Goal: Information Seeking & Learning: Learn about a topic

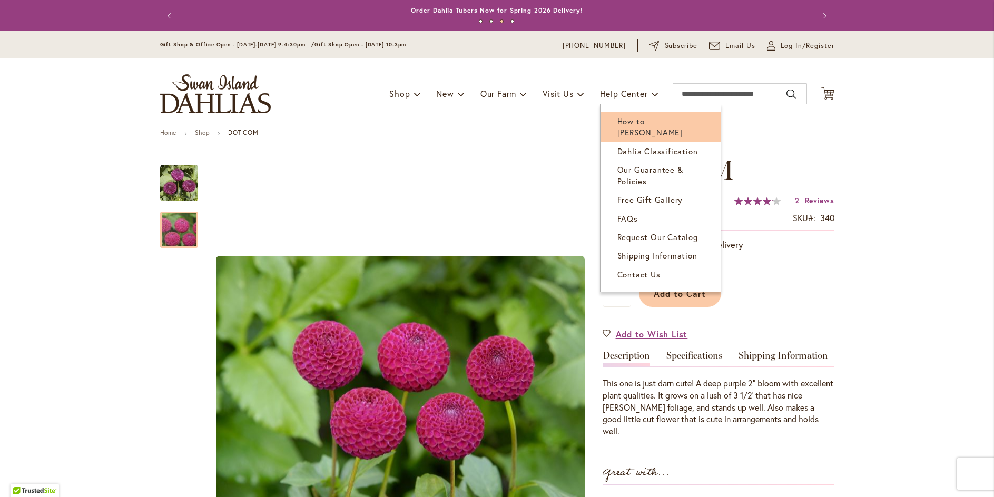
click at [621, 120] on span "How to [PERSON_NAME]" at bounding box center [650, 127] width 65 height 22
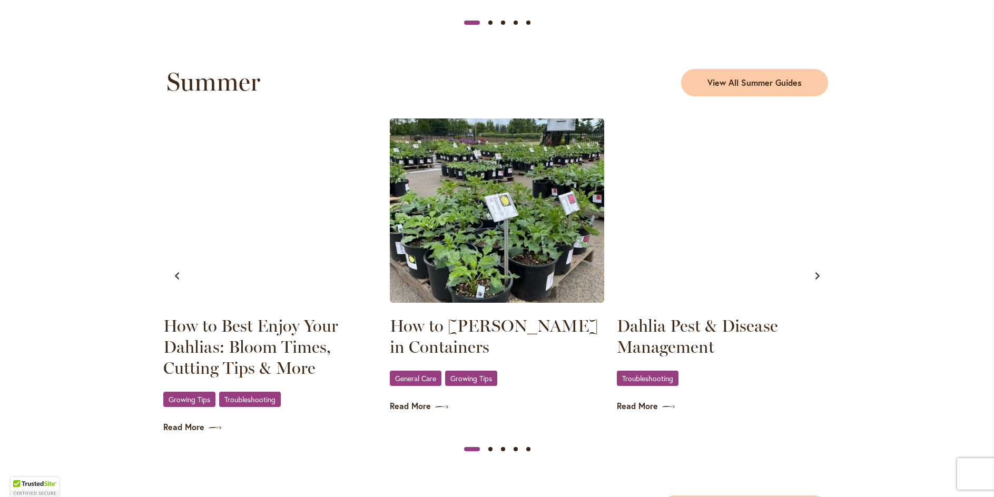
scroll to position [949, 0]
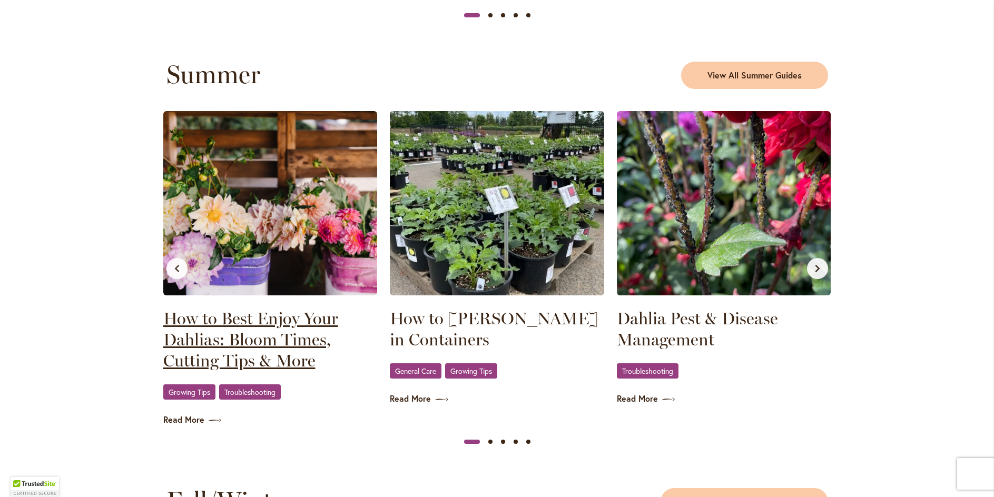
type input "******"
click at [261, 332] on link "How to Best Enjoy Your Dahlias: Bloom Times, Cutting Tips & More" at bounding box center [270, 339] width 214 height 63
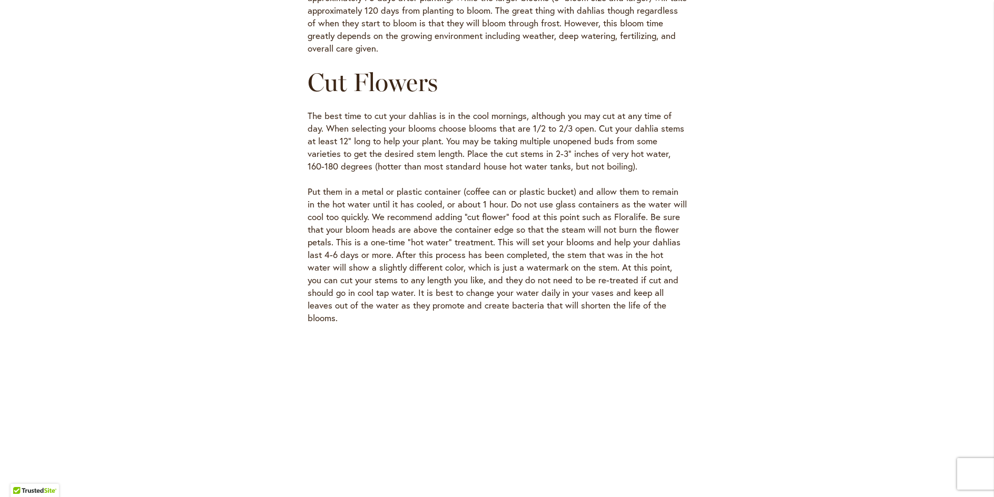
scroll to position [422, 0]
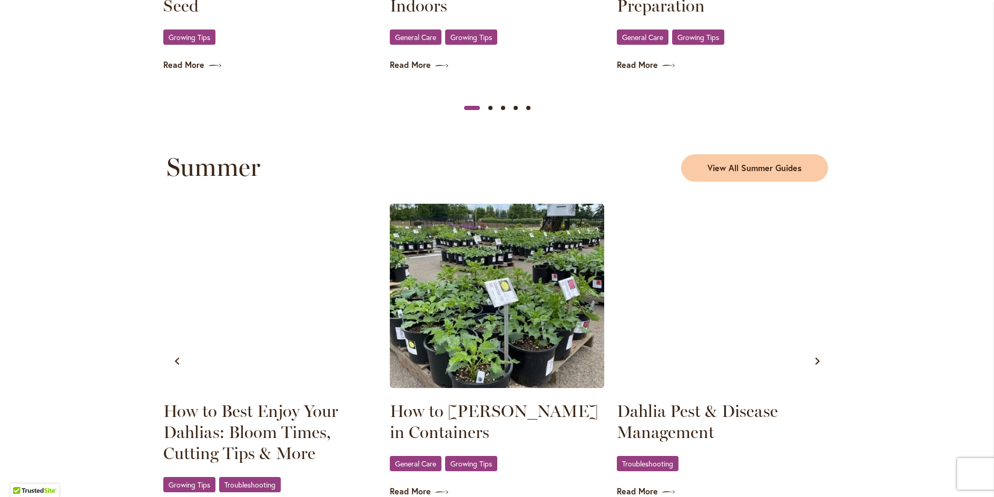
scroll to position [896, 0]
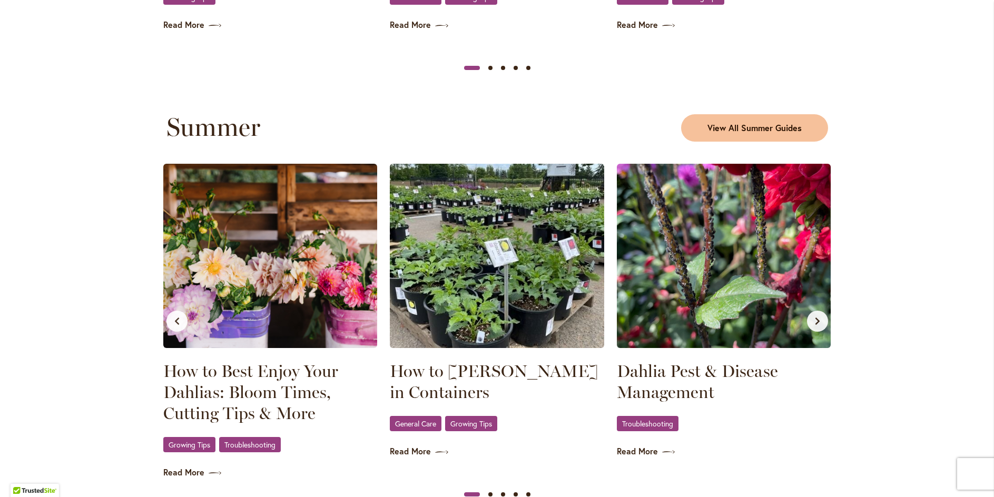
type input "******"
click at [749, 124] on span "View All Summer Guides" at bounding box center [755, 128] width 94 height 12
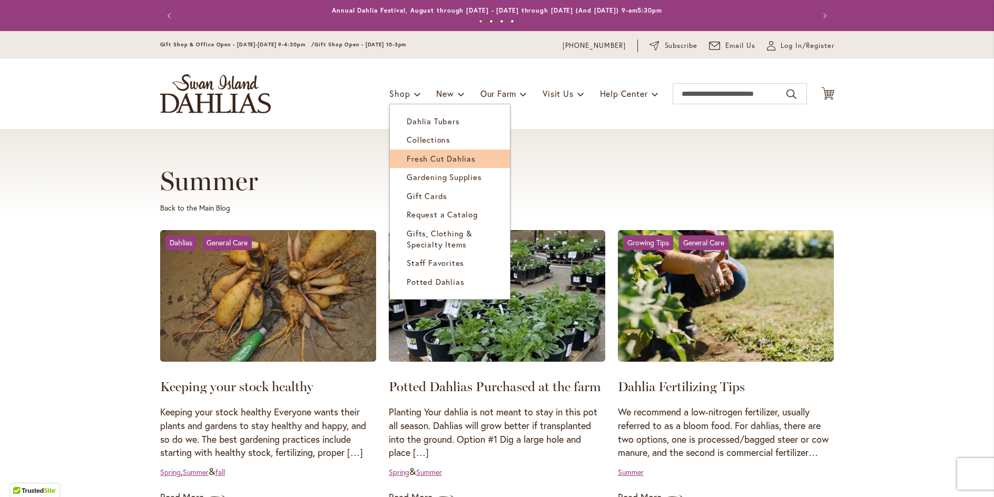
type input "******"
click at [415, 160] on span "Fresh Cut Dahlias" at bounding box center [441, 158] width 69 height 11
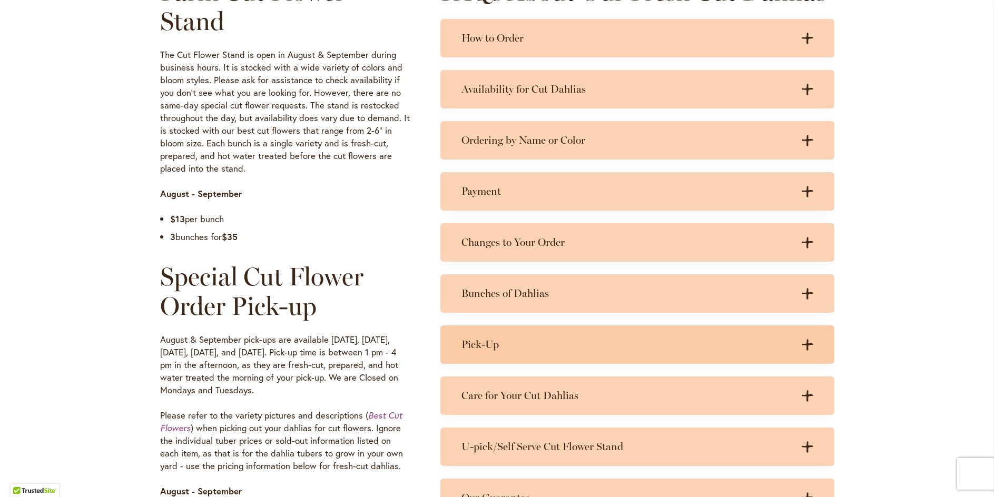
scroll to position [580, 0]
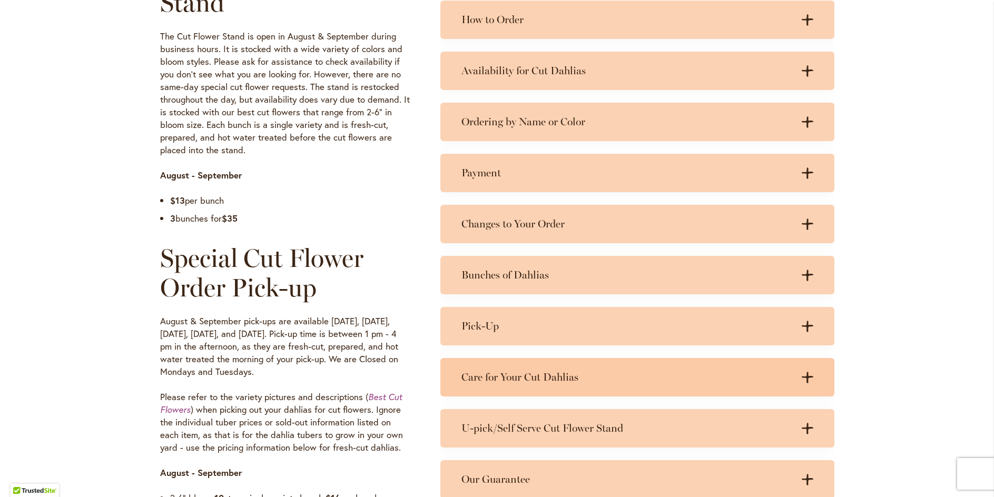
type input "******"
click at [487, 376] on h3 "Care for Your Cut Dahlias" at bounding box center [627, 377] width 331 height 13
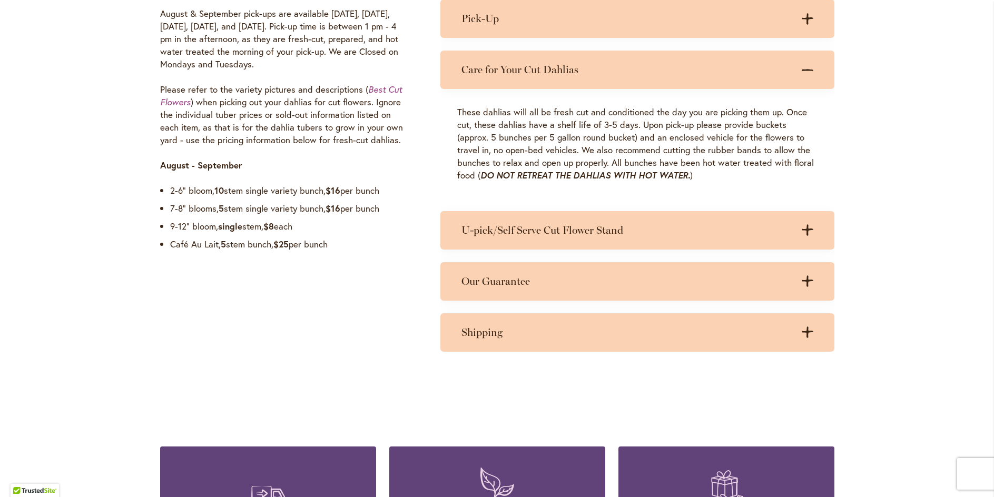
scroll to position [896, 0]
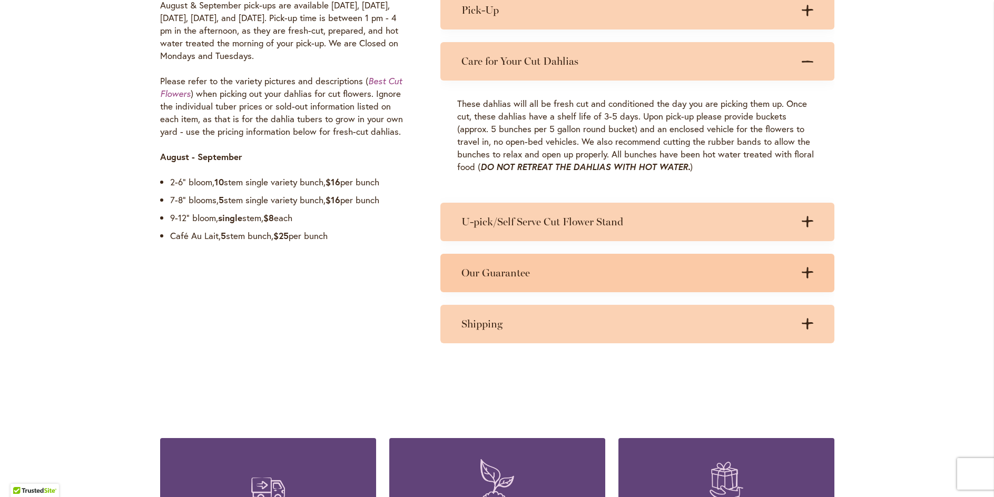
click at [498, 275] on h3 "Our Guarantee" at bounding box center [627, 273] width 331 height 13
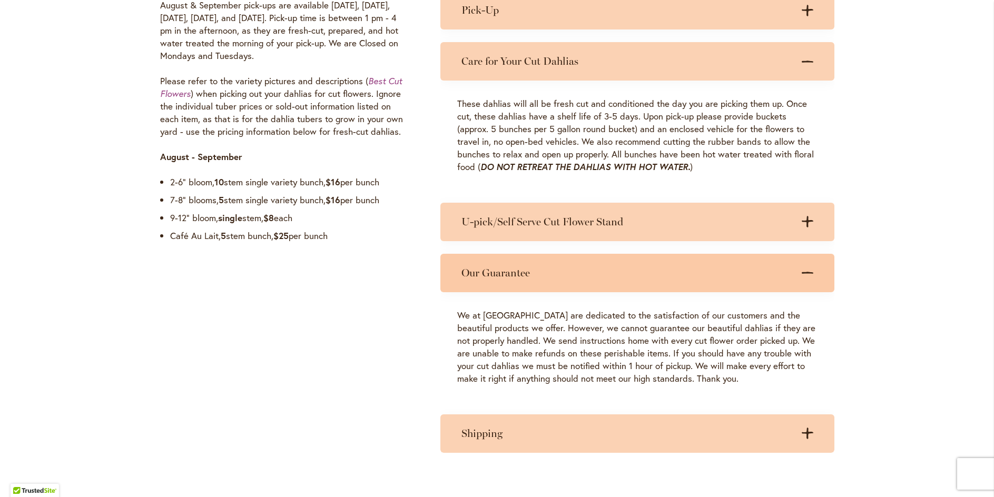
click at [805, 270] on icon ".cls-1 { fill: #3c2616; stroke-width: 0px; }" at bounding box center [808, 273] width 12 height 12
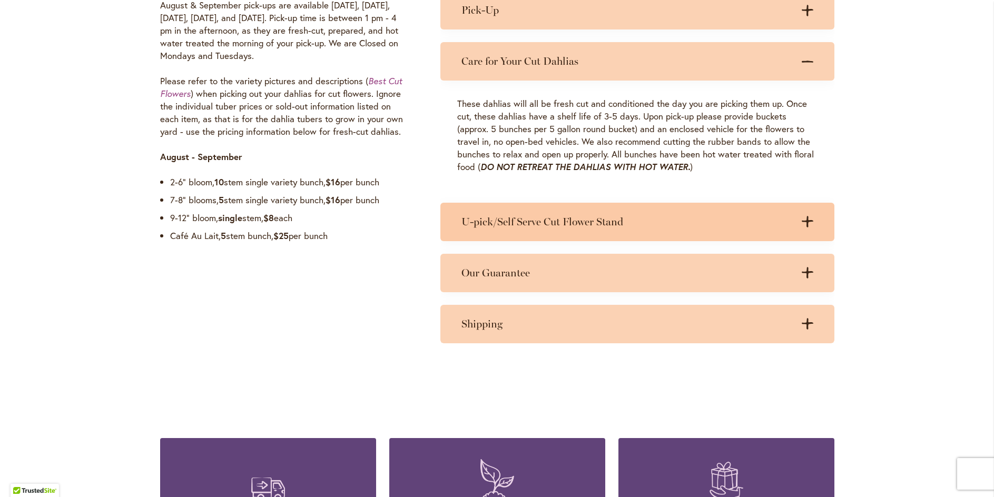
click at [520, 227] on h3 "U-pick/Self Serve Cut Flower Stand" at bounding box center [627, 222] width 331 height 13
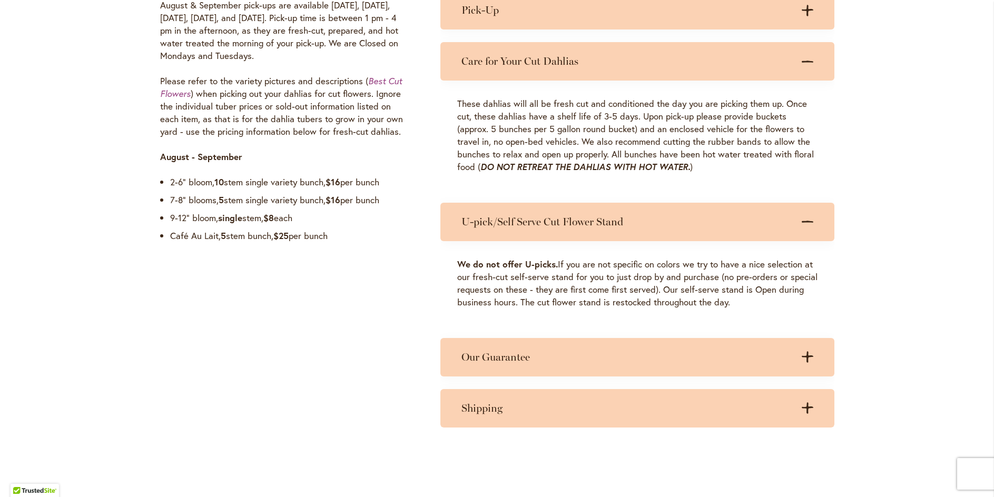
click at [520, 227] on h3 "U-pick/Self Serve Cut Flower Stand" at bounding box center [627, 222] width 331 height 13
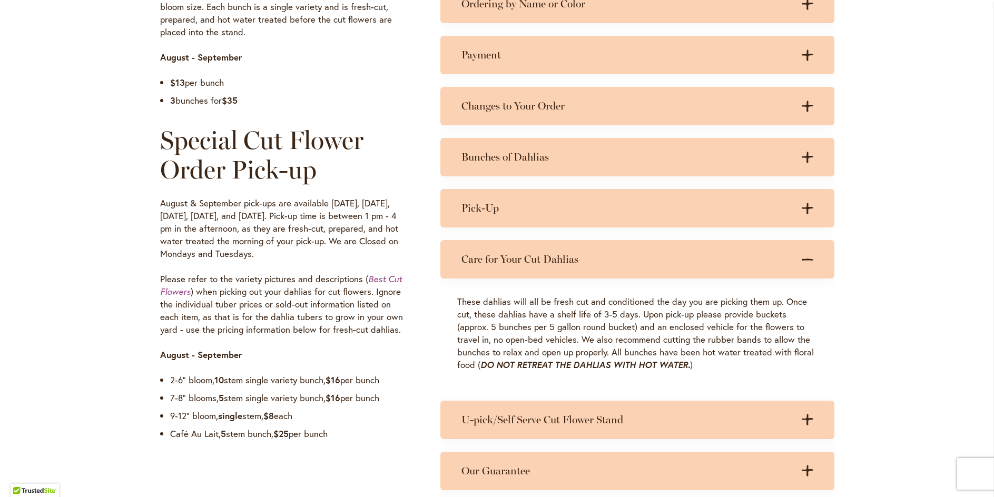
scroll to position [685, 0]
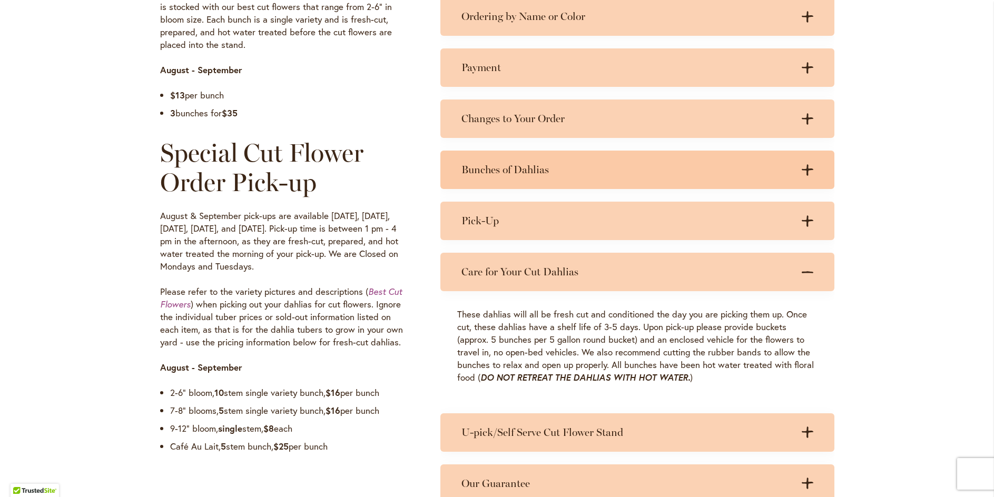
click at [523, 172] on h3 "Bunches of Dahlias" at bounding box center [627, 169] width 331 height 13
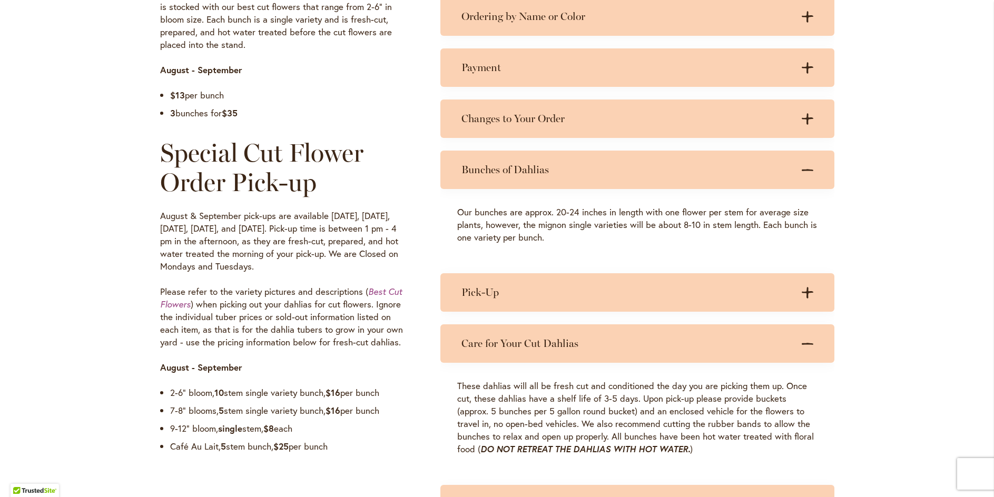
click at [523, 172] on h3 "Bunches of Dahlias" at bounding box center [627, 169] width 331 height 13
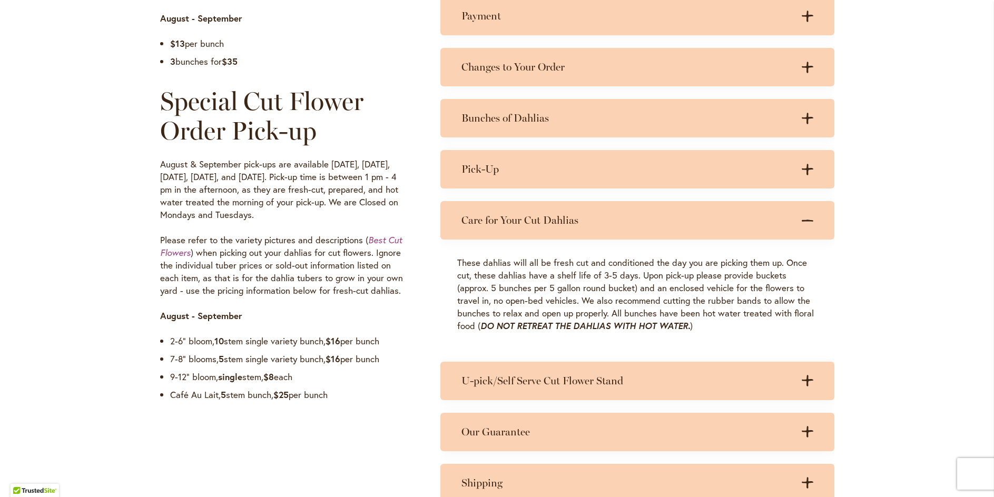
scroll to position [738, 0]
drag, startPoint x: 454, startPoint y: 260, endPoint x: 633, endPoint y: 263, distance: 179.2
click at [633, 263] on p "These dahlias will all be fresh cut and conditioned the day you are picking the…" at bounding box center [637, 294] width 360 height 76
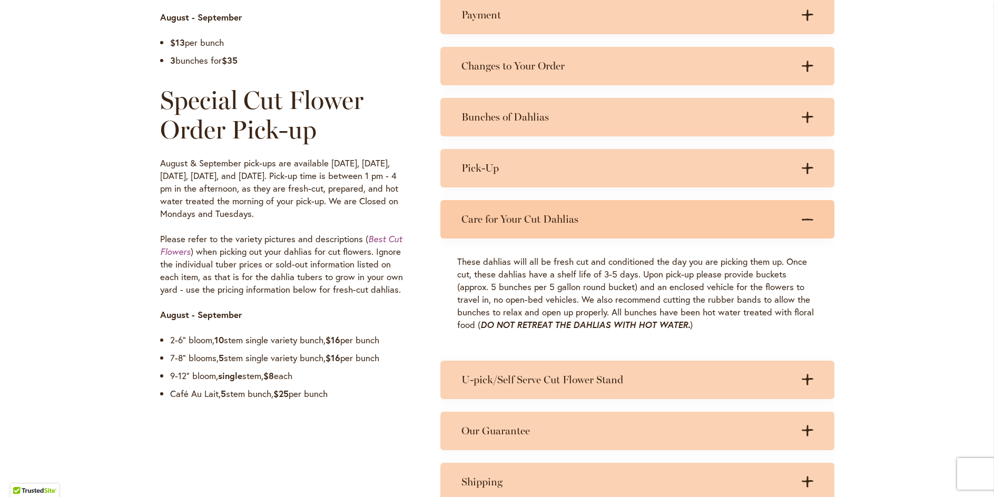
click at [802, 216] on icon ".cls-1 { fill: #3c2616; stroke-width: 0px; }" at bounding box center [808, 220] width 12 height 12
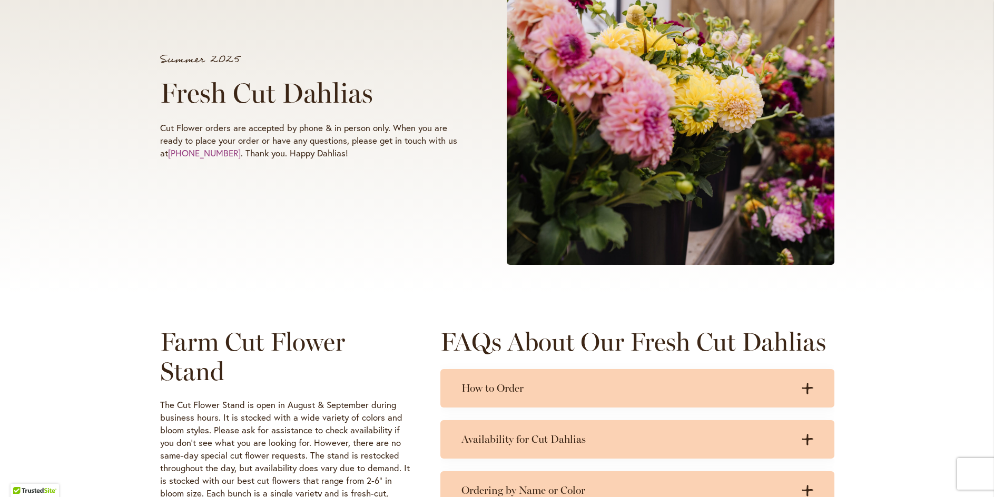
scroll to position [0, 0]
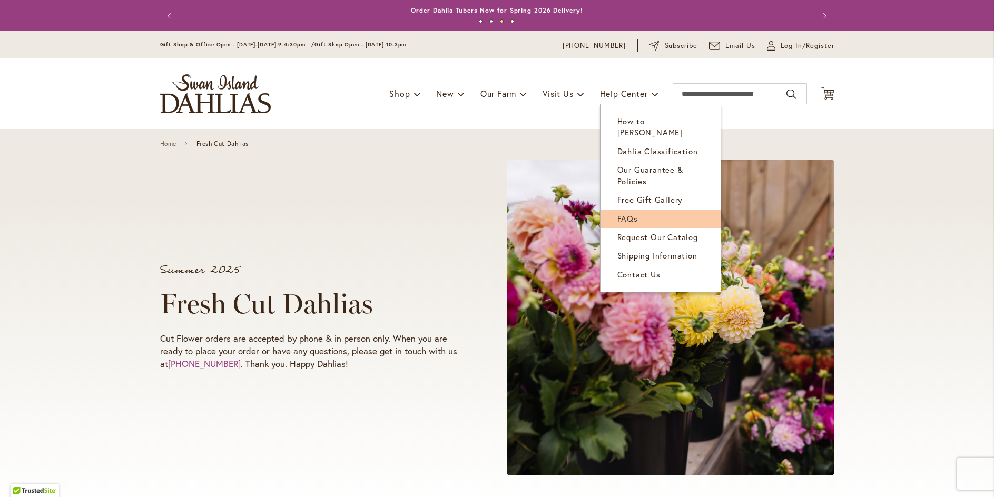
click at [625, 213] on span "FAQs" at bounding box center [628, 218] width 21 height 11
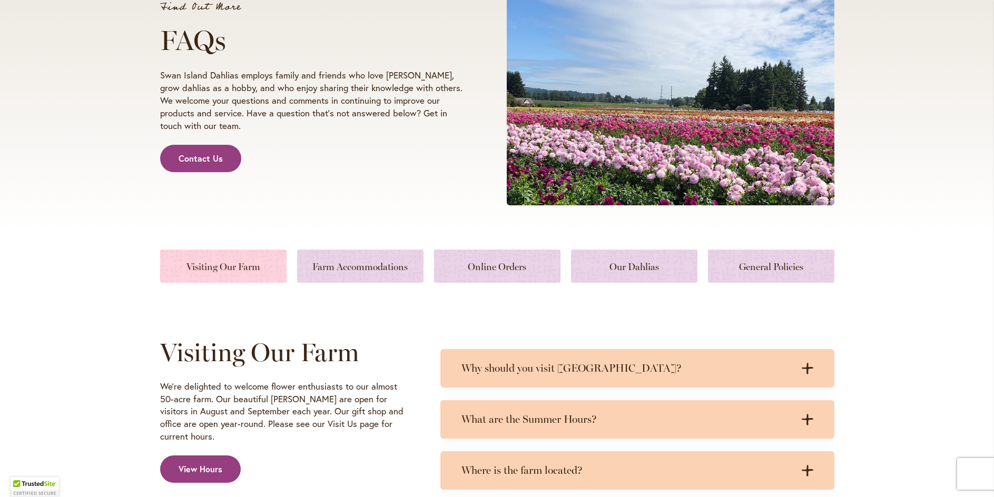
scroll to position [263, 0]
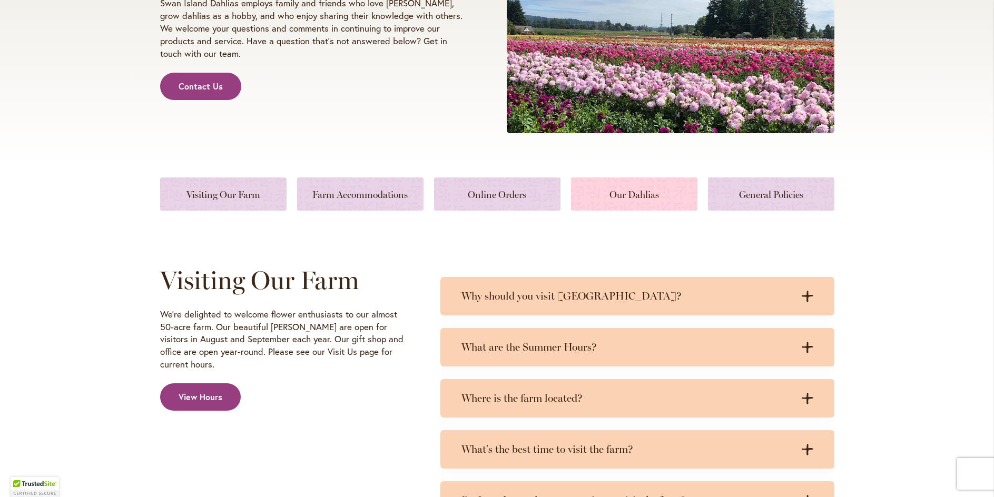
type input "******"
click at [613, 198] on link at bounding box center [634, 194] width 126 height 33
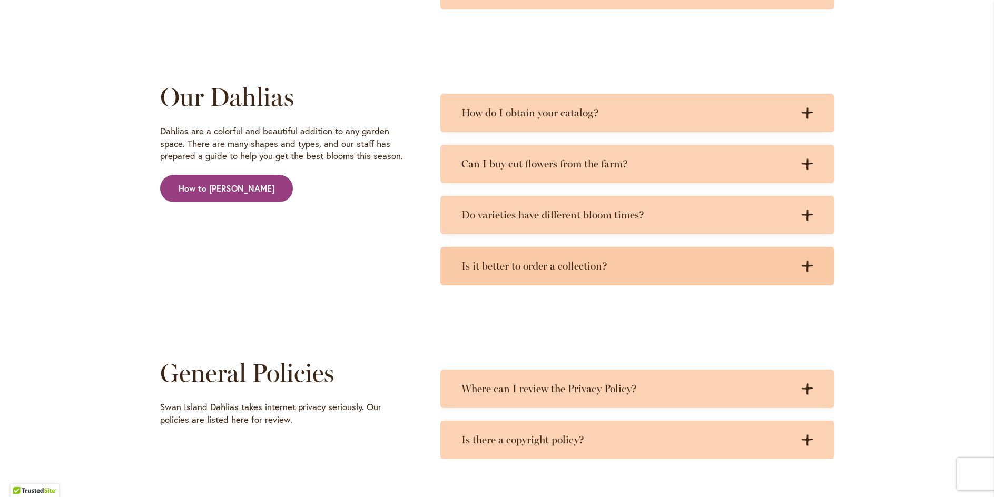
scroll to position [2594, 0]
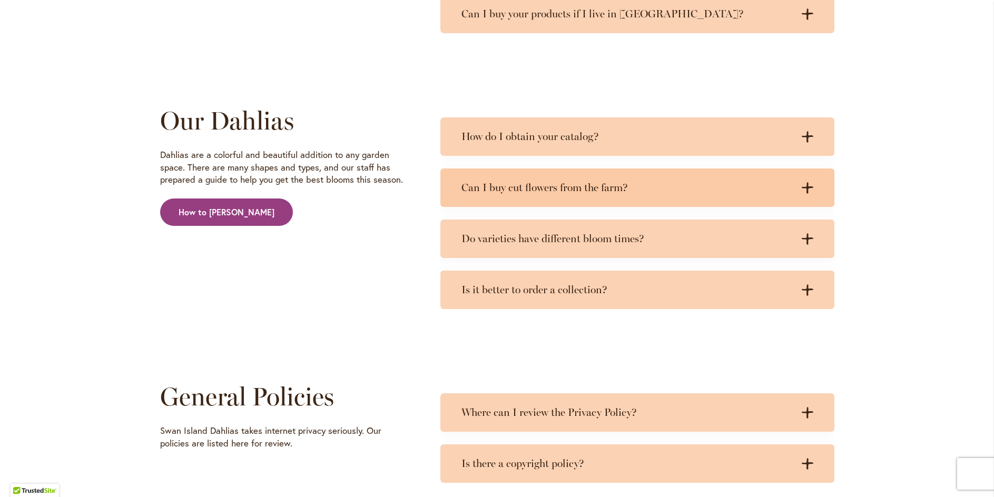
click at [804, 180] on div "Can I buy cut flowers from the farm? .cls-1 { fill: #3c2616; stroke-width: 0px;…" at bounding box center [638, 188] width 394 height 38
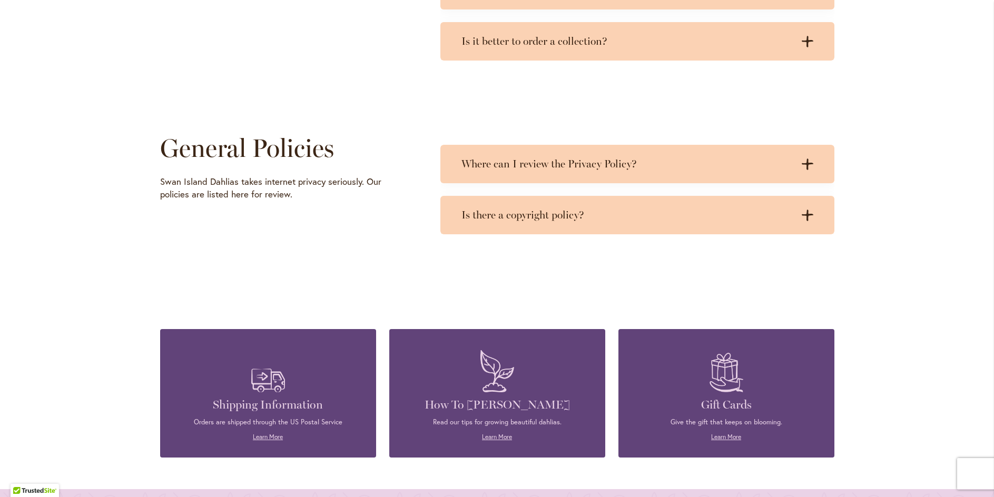
scroll to position [2752, 0]
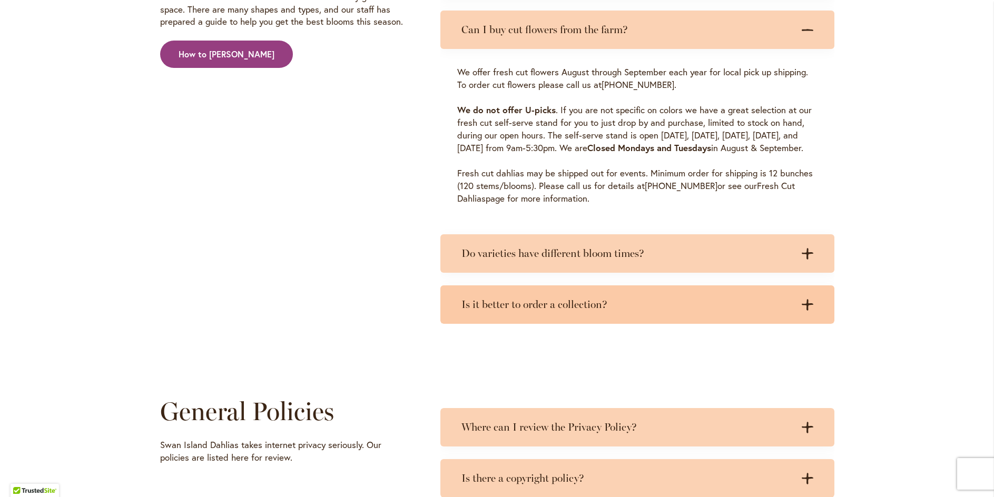
click at [595, 311] on h3 "Is it better to order a collection?" at bounding box center [627, 304] width 331 height 13
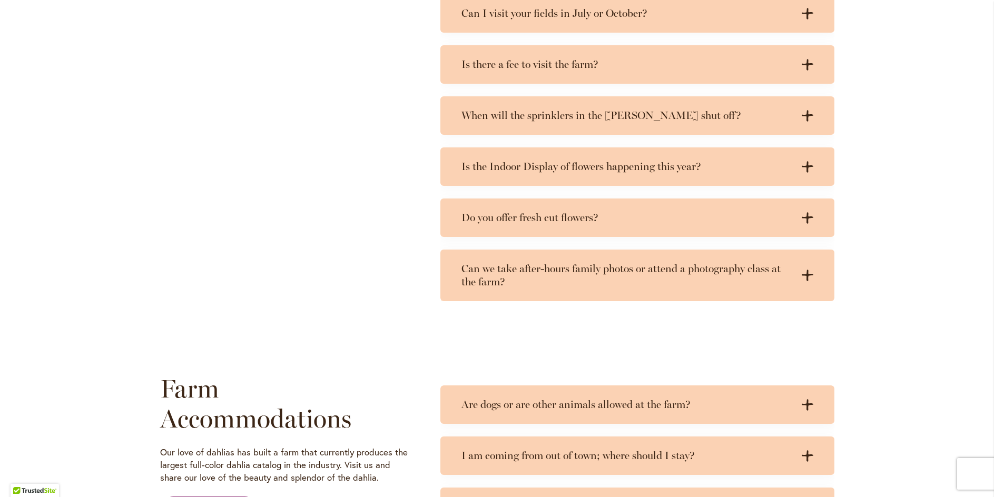
scroll to position [539, 0]
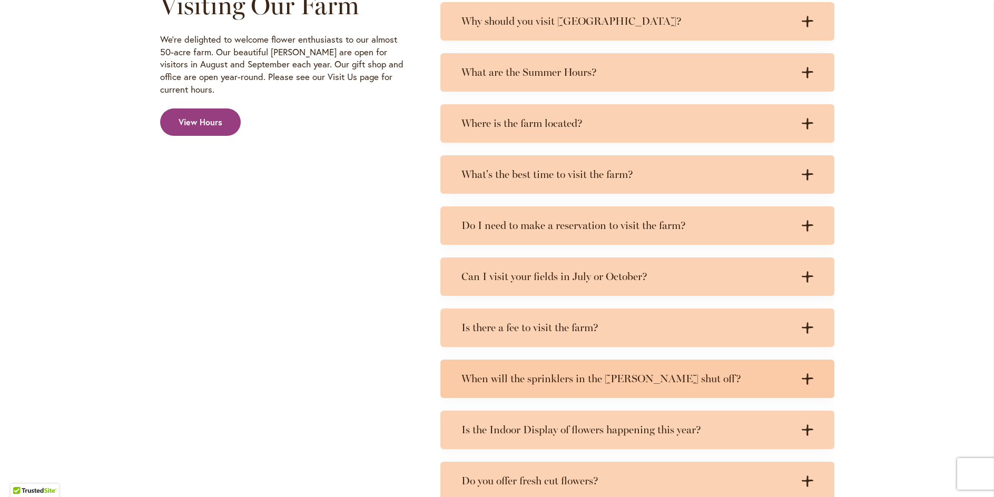
click at [492, 379] on h3 "When will the sprinklers in the dahlia fields shut off?" at bounding box center [627, 379] width 331 height 13
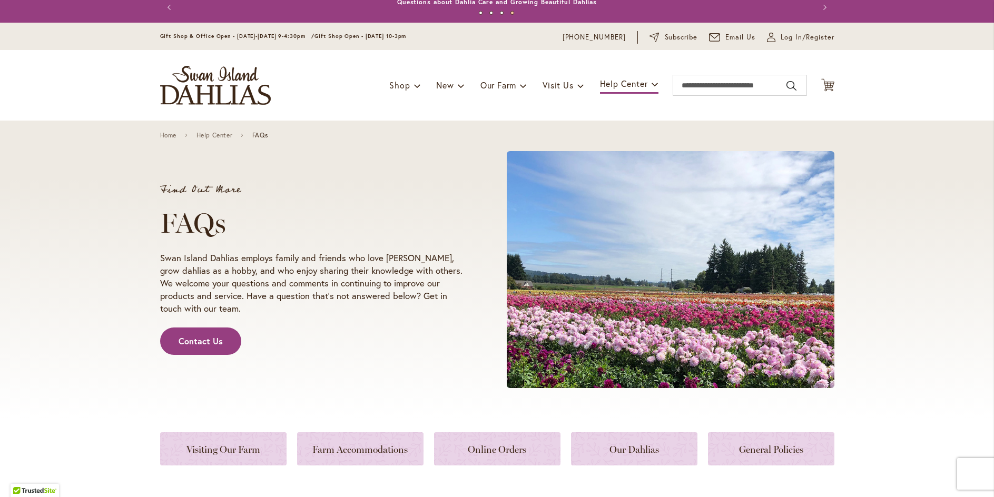
scroll to position [0, 0]
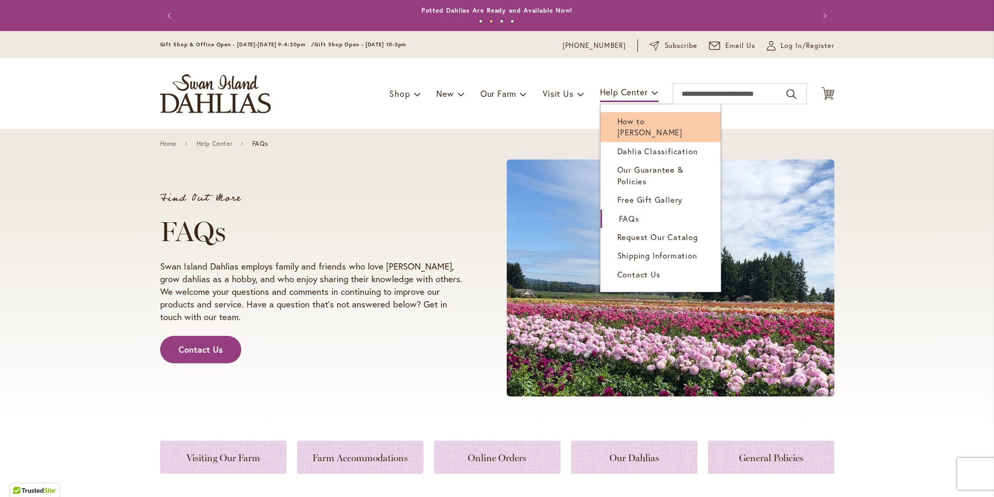
click at [628, 121] on span "How to [PERSON_NAME]" at bounding box center [650, 127] width 65 height 22
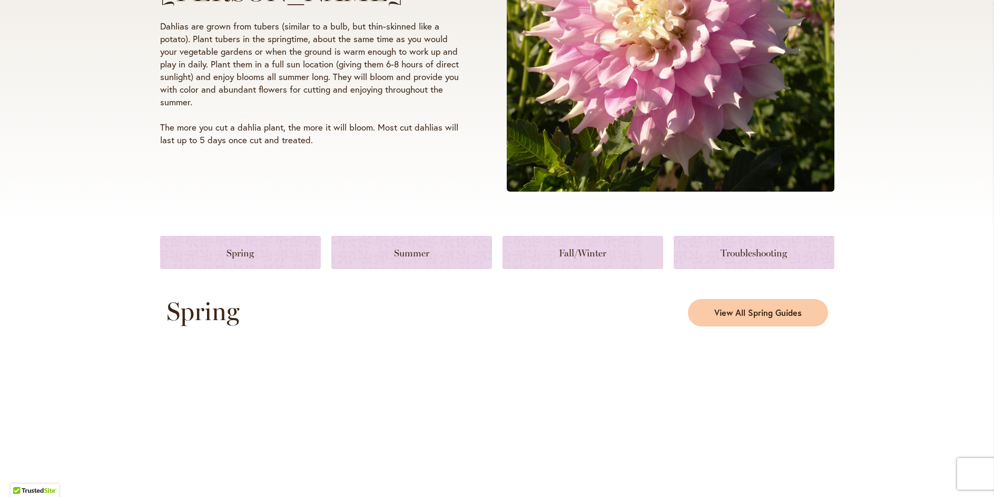
scroll to position [316, 0]
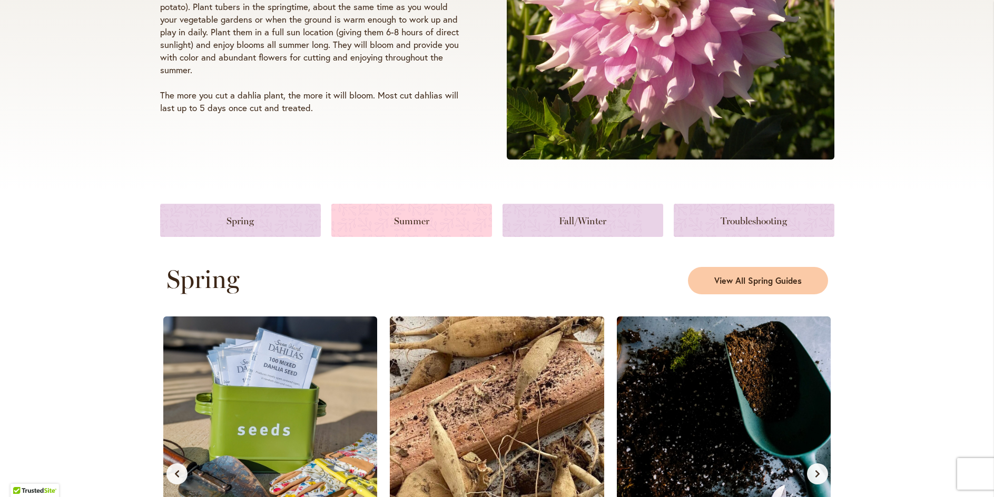
type input "******"
click at [403, 214] on link at bounding box center [411, 220] width 161 height 33
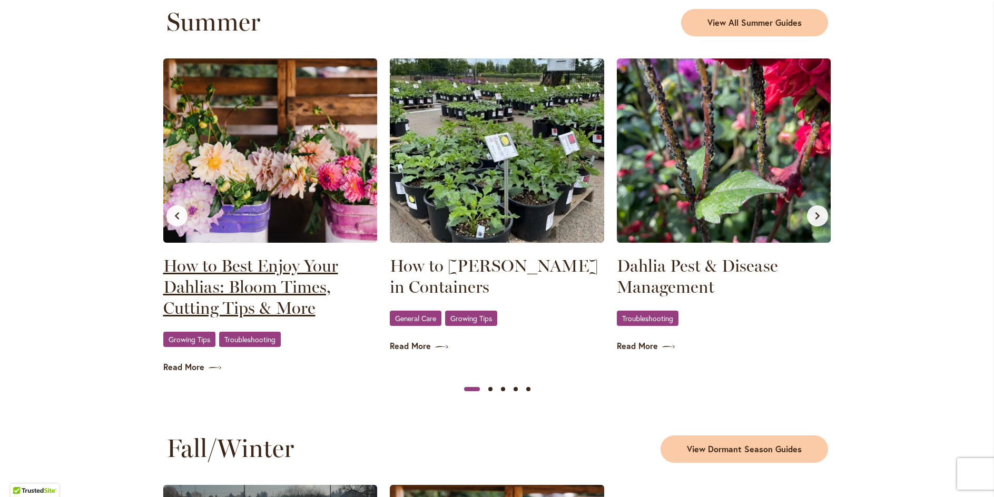
click at [215, 263] on link "How to Best Enjoy Your Dahlias: Bloom Times, Cutting Tips & More" at bounding box center [270, 287] width 214 height 63
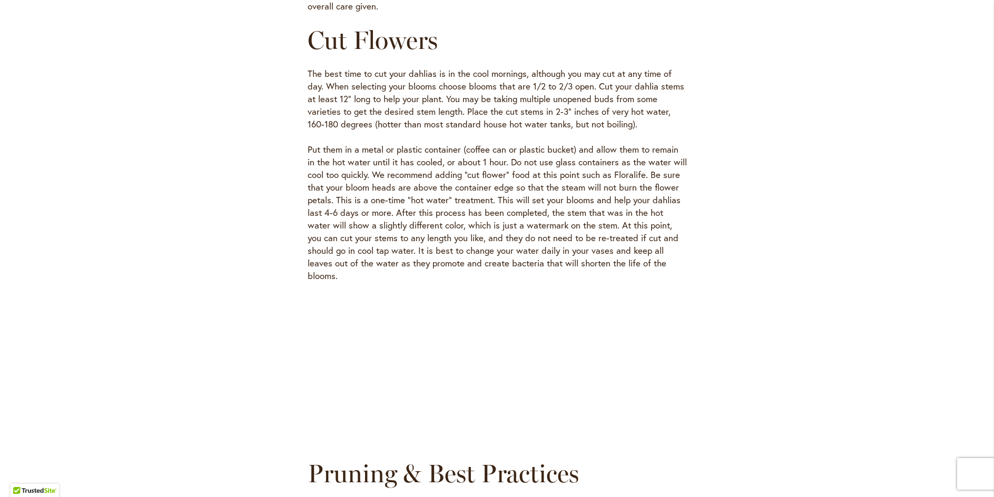
scroll to position [527, 0]
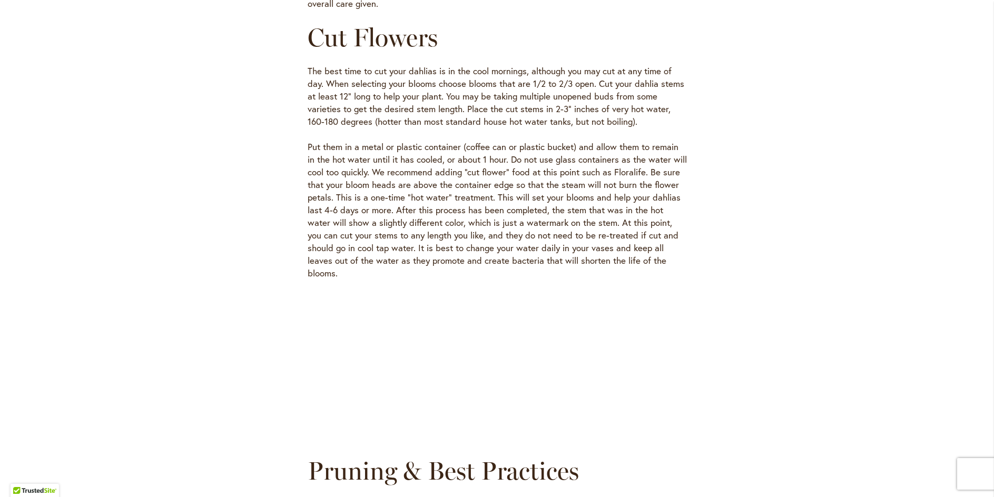
type input "******"
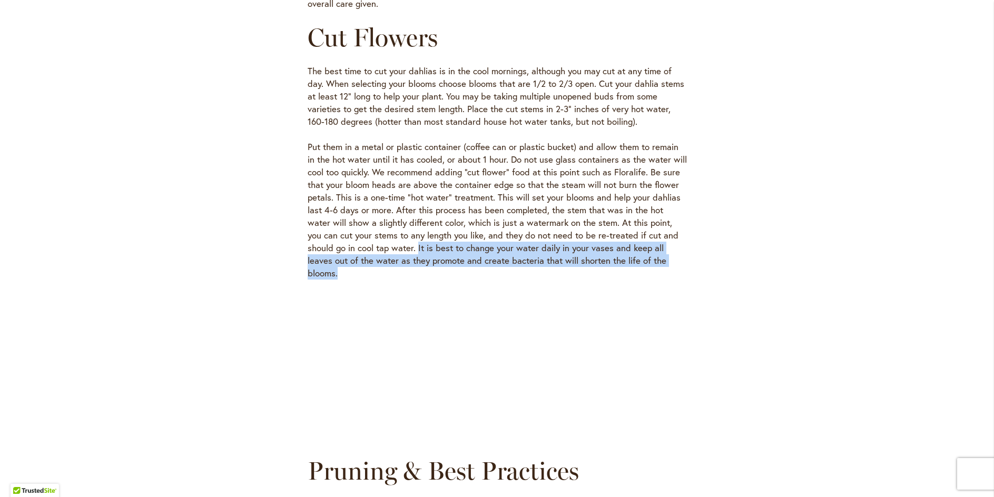
drag, startPoint x: 372, startPoint y: 247, endPoint x: 671, endPoint y: 257, distance: 299.5
click at [671, 257] on p "Put them in a metal or plastic container (coffee can or plastic bucket) and all…" at bounding box center [497, 210] width 379 height 139
copy p "It is best to change your water daily in your vases and keep all leaves out of …"
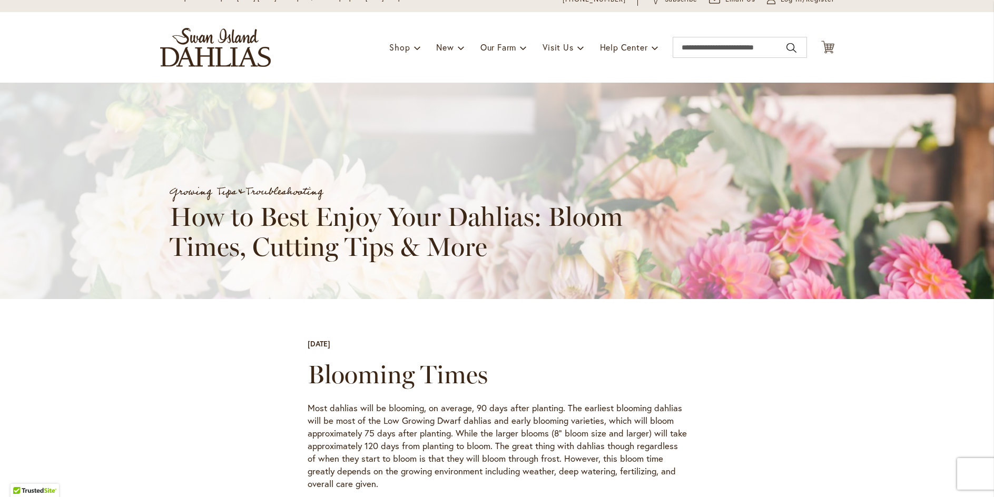
scroll to position [0, 0]
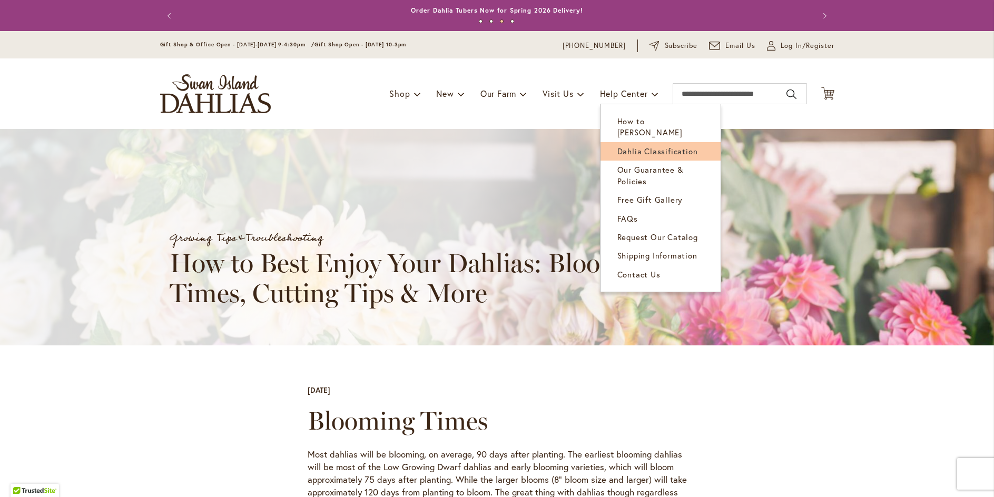
click at [628, 146] on span "Dahlia Classification" at bounding box center [658, 151] width 81 height 11
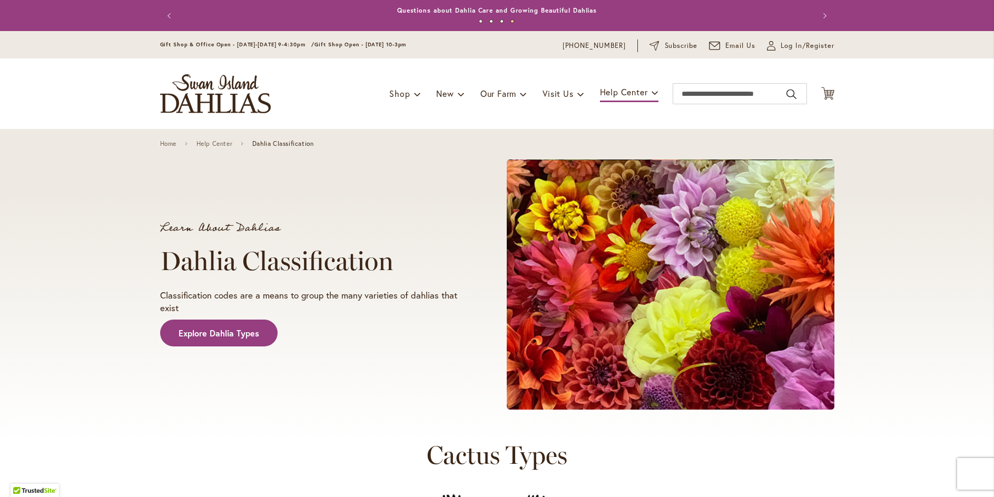
type input "******"
click at [703, 92] on input "Search" at bounding box center [740, 93] width 134 height 21
type input "*******"
